Goal: Check status: Check status

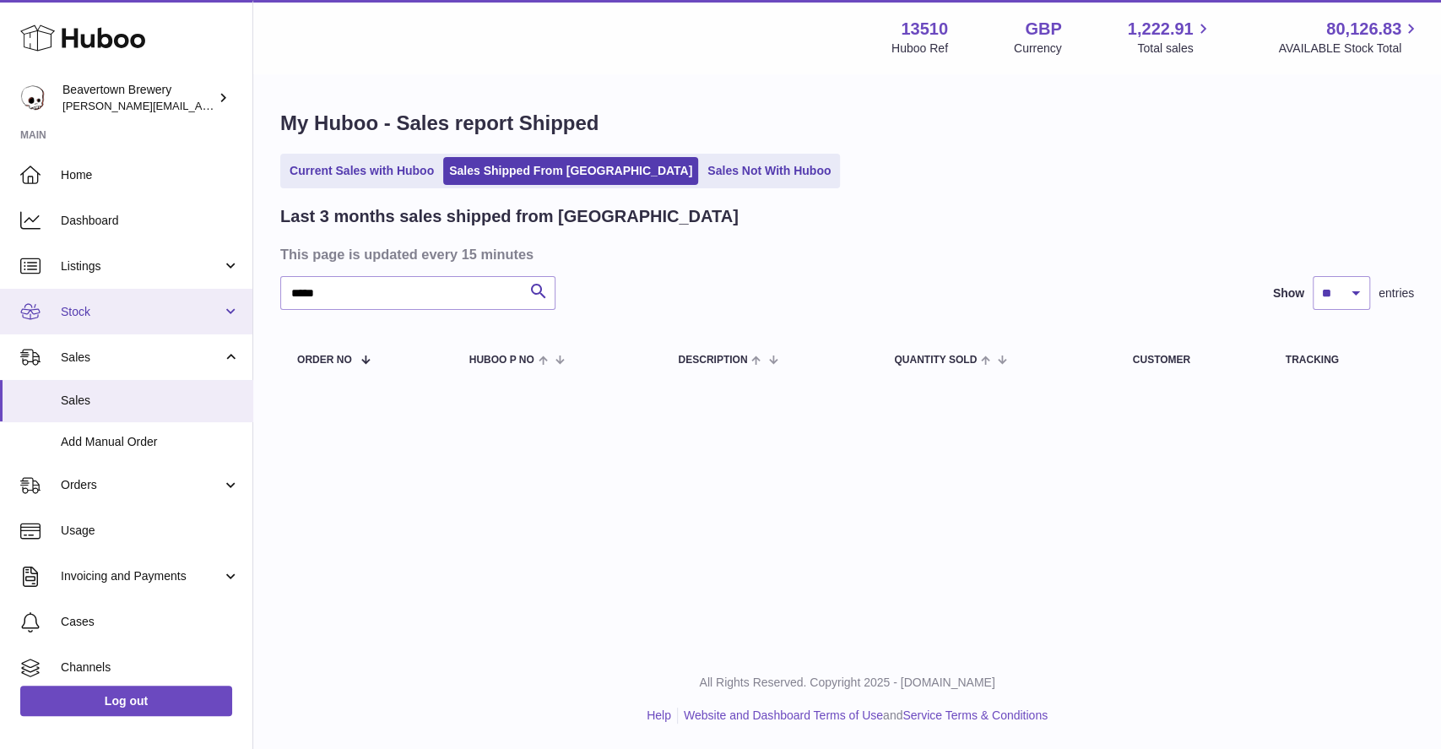
drag, startPoint x: 355, startPoint y: 301, endPoint x: 218, endPoint y: 288, distance: 138.2
click at [218, 288] on div "Huboo Beavertown Brewery Matthew.McCormack@beavertownbrewery.co.uk Main Home Da…" at bounding box center [720, 374] width 1441 height 749
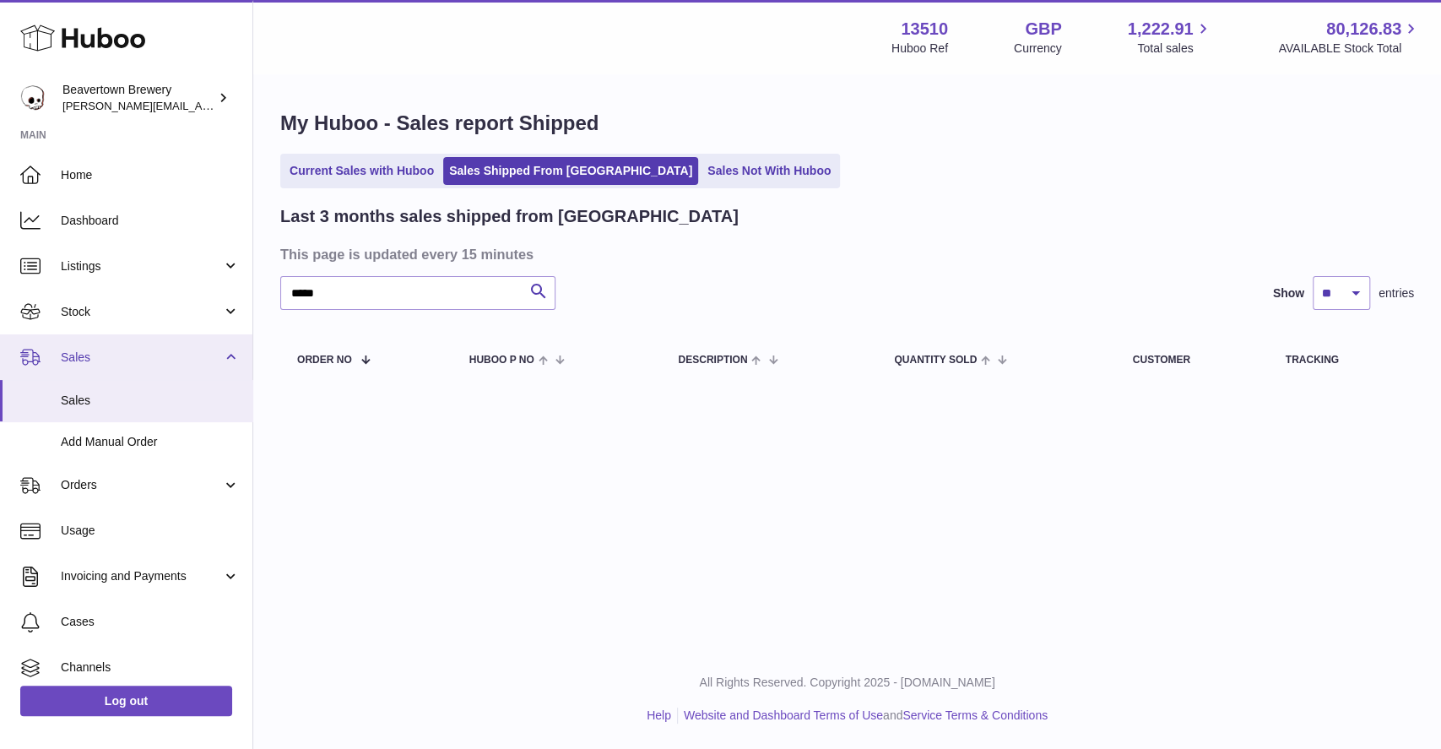
click at [90, 361] on span "Sales" at bounding box center [141, 357] width 161 height 16
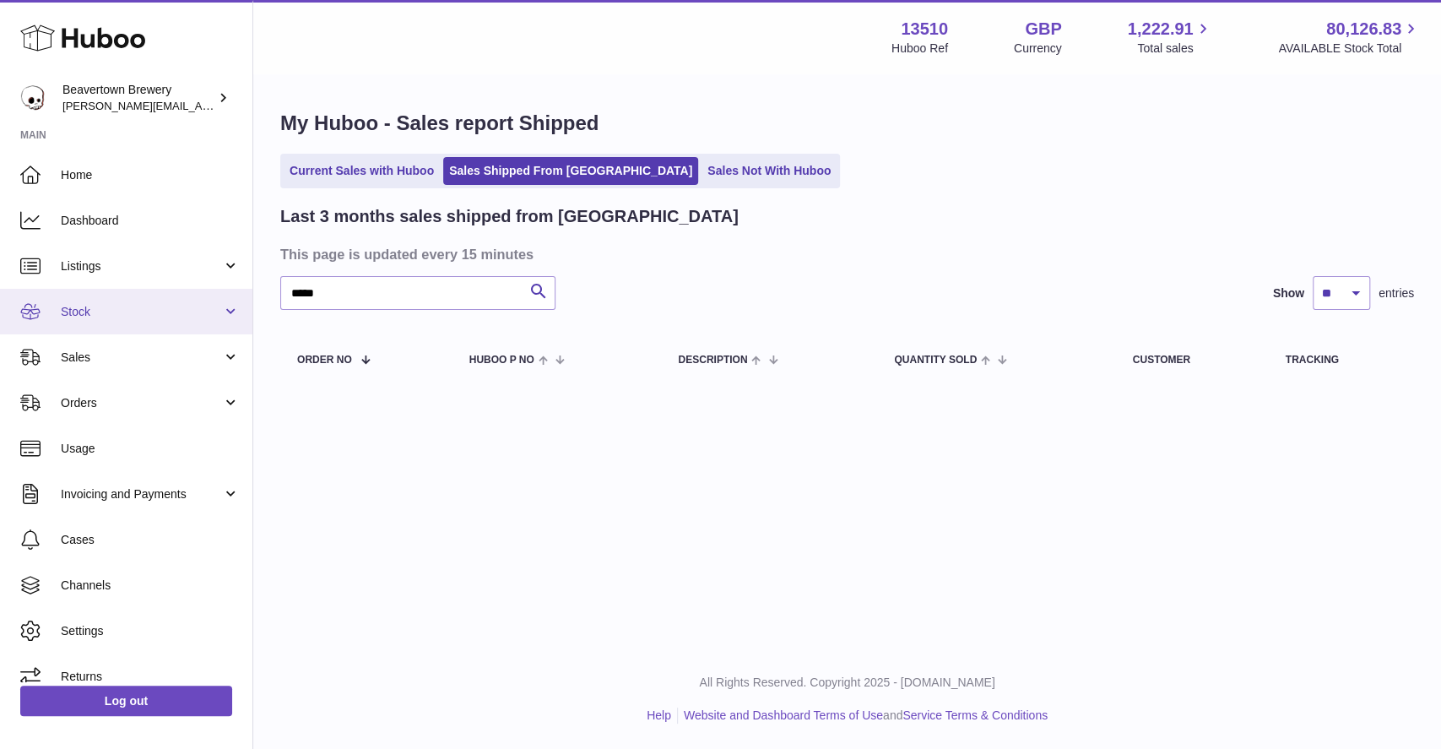
click at [101, 316] on span "Stock" at bounding box center [141, 312] width 161 height 16
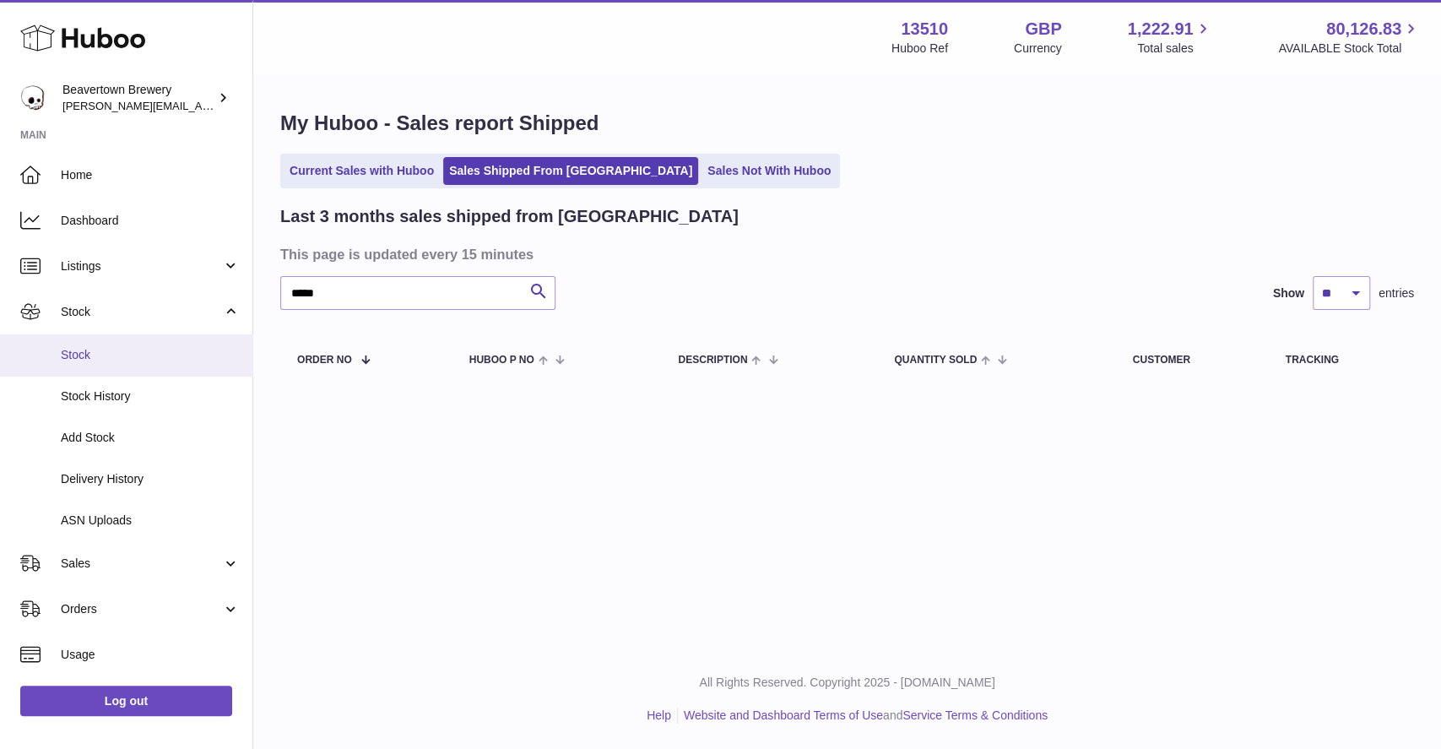
click at [127, 339] on link "Stock" at bounding box center [126, 354] width 252 height 41
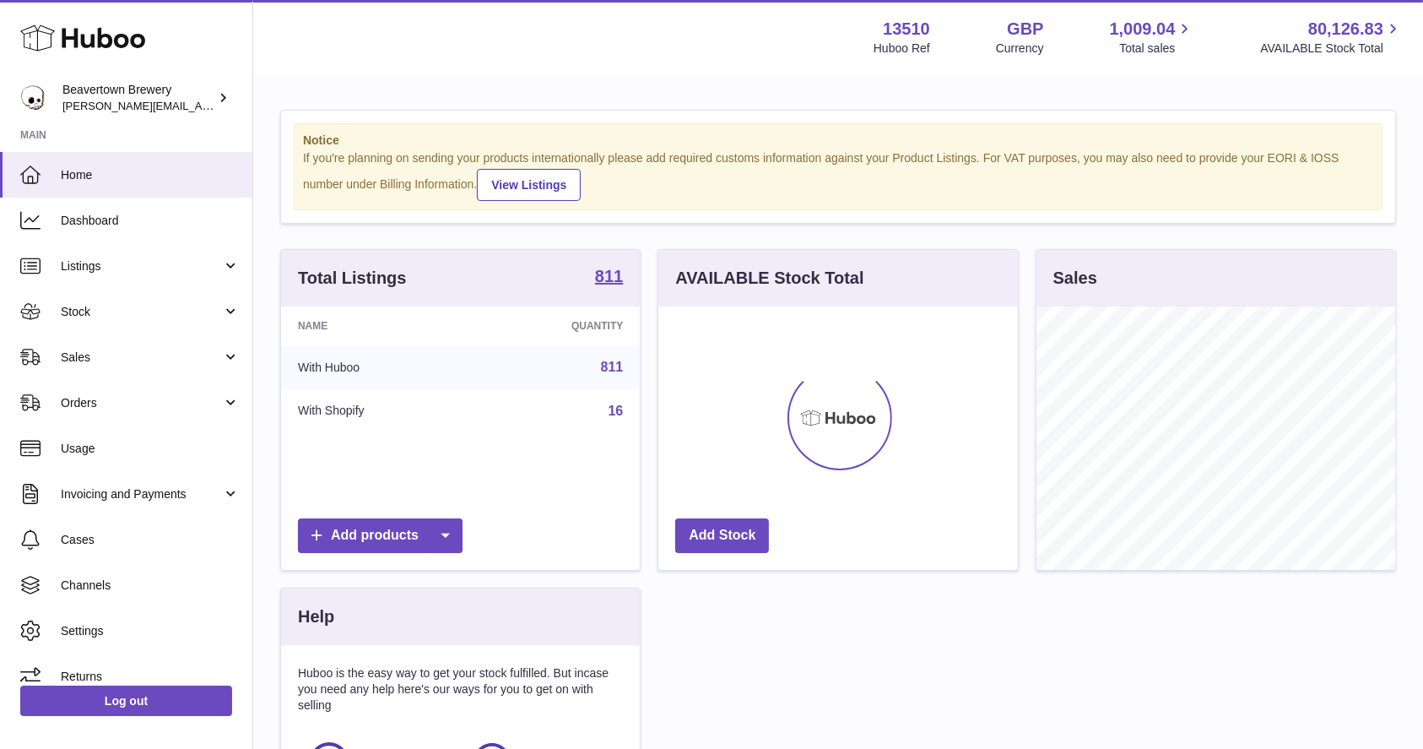
scroll to position [263, 359]
click at [70, 344] on link "Sales" at bounding box center [126, 357] width 252 height 46
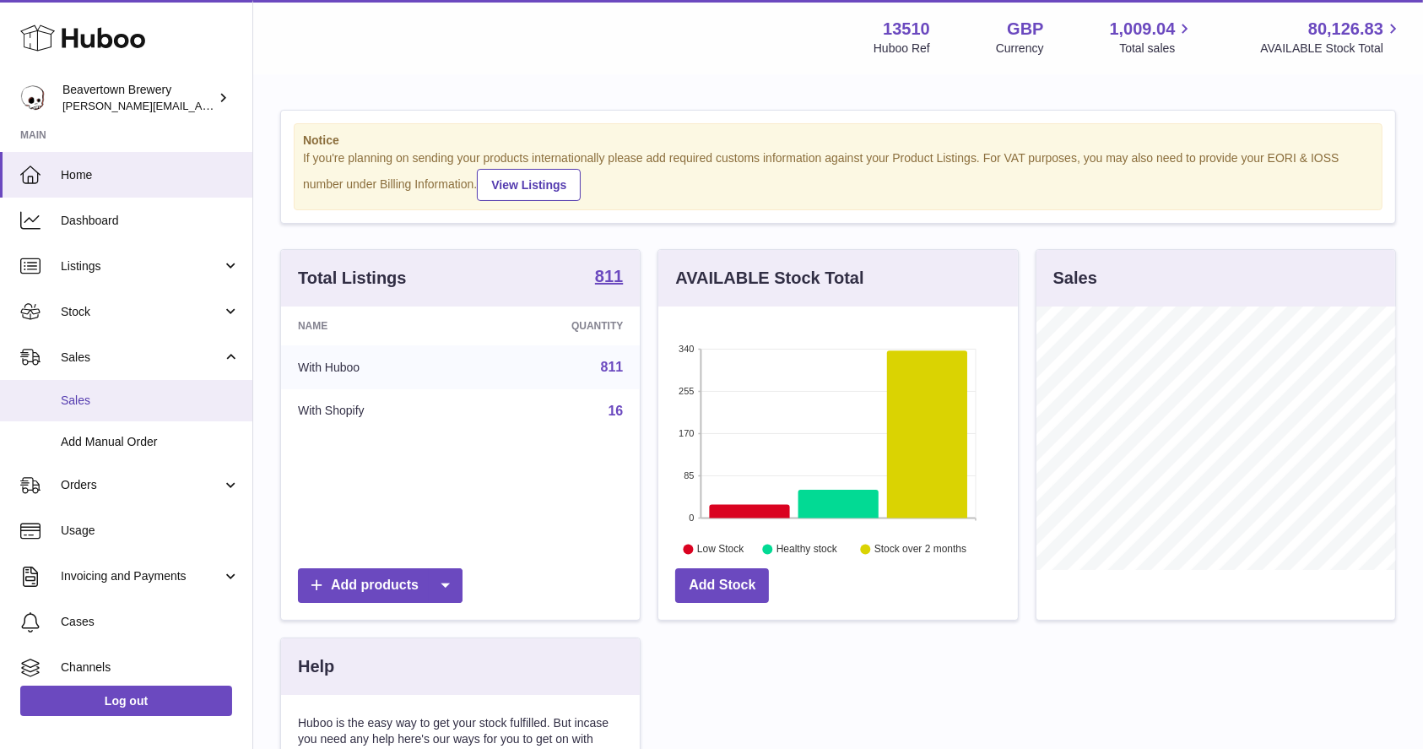
click at [106, 403] on span "Sales" at bounding box center [150, 401] width 179 height 16
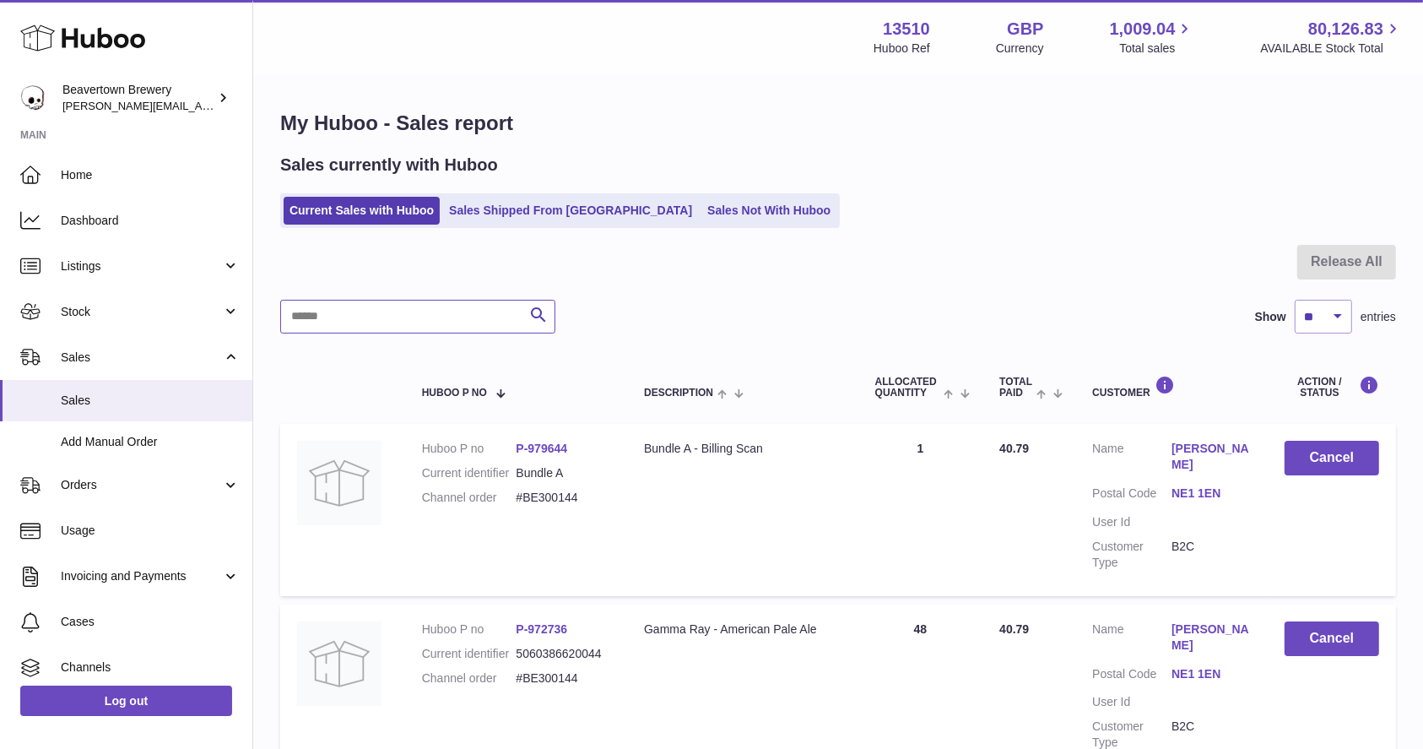
click at [319, 324] on input "text" at bounding box center [417, 317] width 275 height 34
paste input "*****"
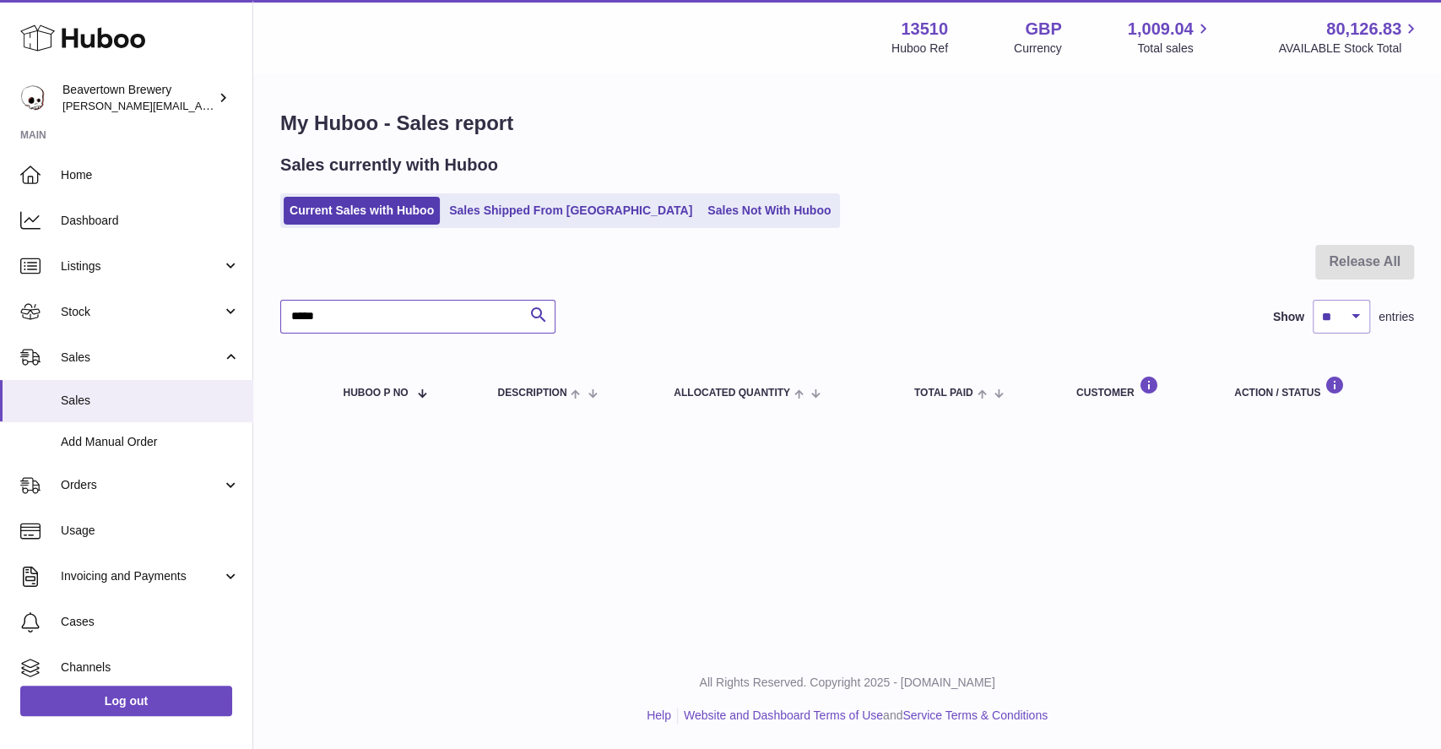
type input "*****"
